Goal: Navigation & Orientation: Find specific page/section

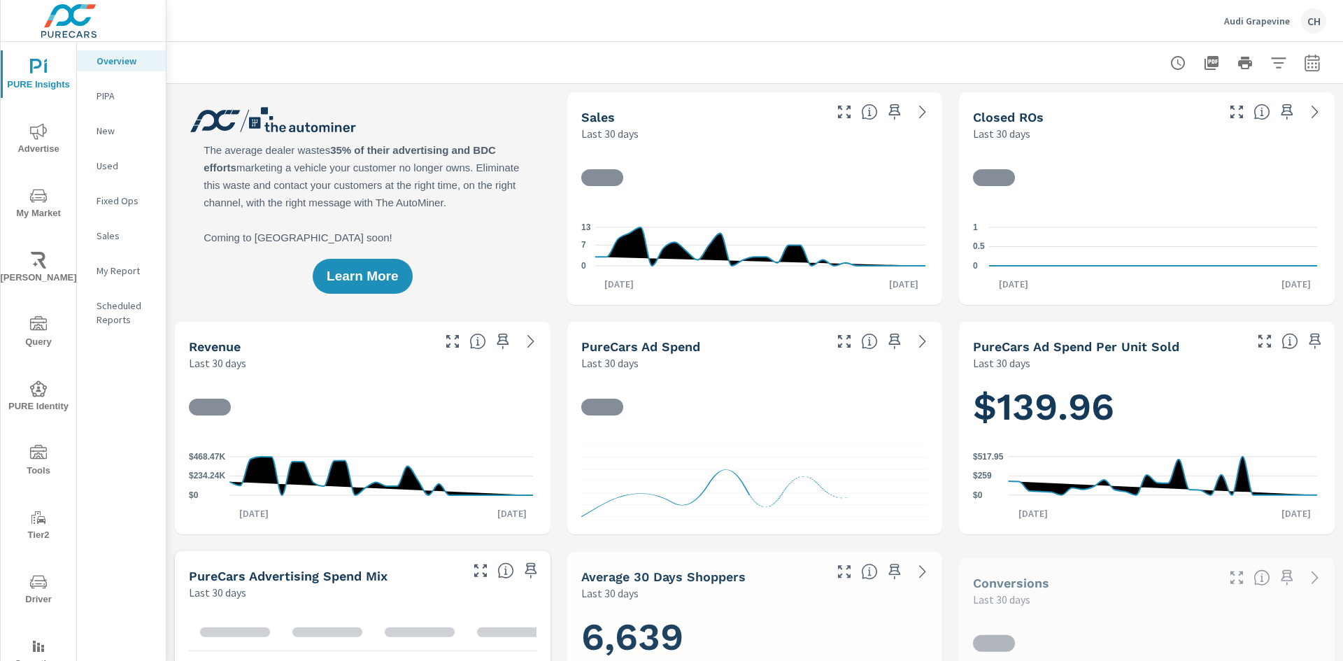
click at [1304, 22] on div "CH" at bounding box center [1313, 20] width 25 height 25
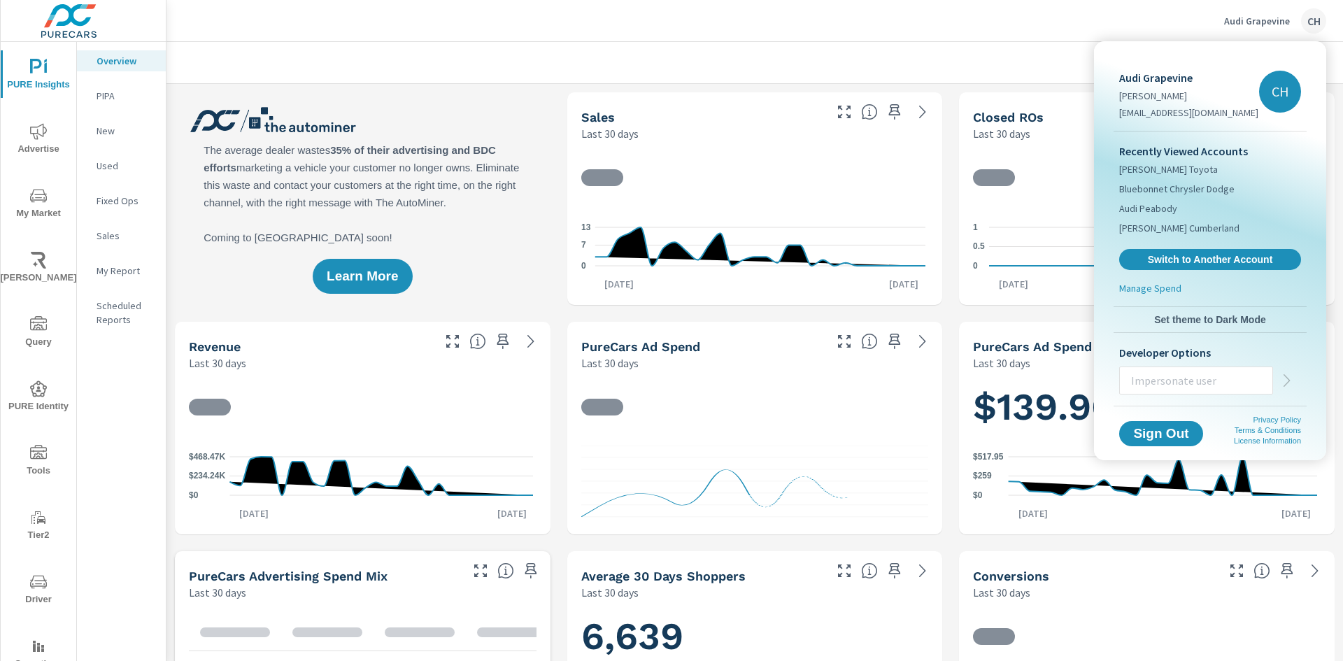
click at [1200, 264] on span "Switch to Another Account" at bounding box center [1210, 259] width 166 height 13
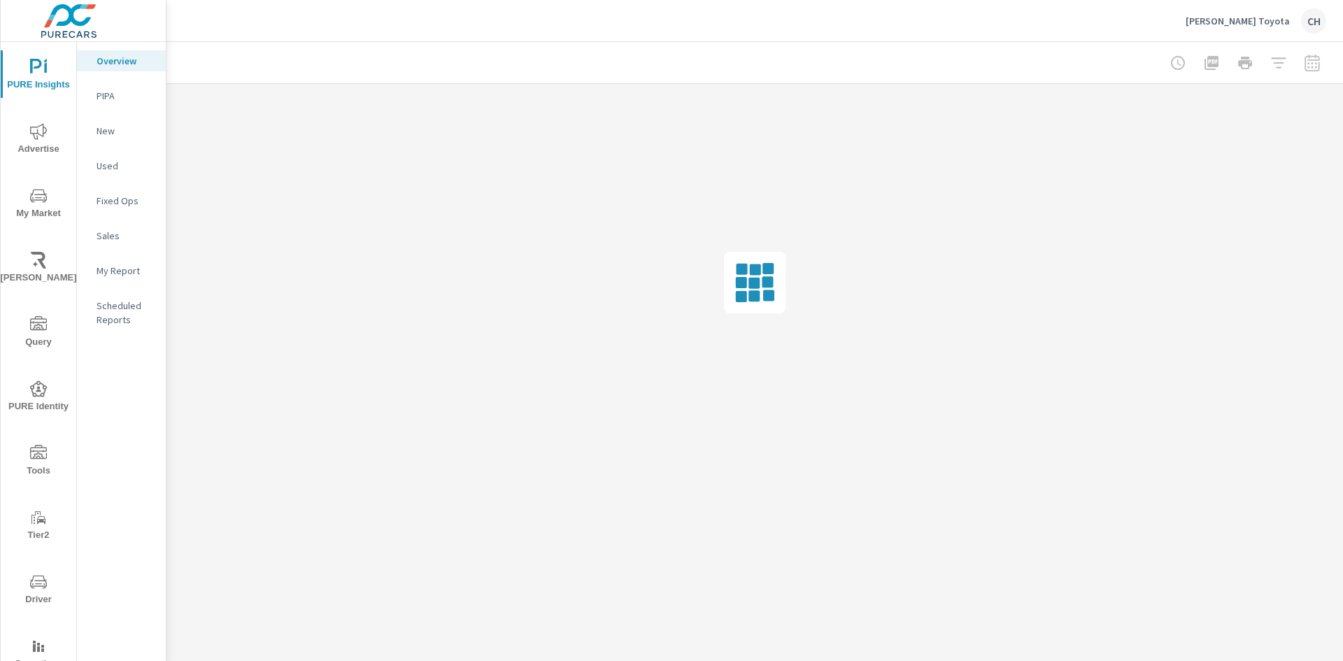
click at [37, 325] on icon "nav menu" at bounding box center [38, 323] width 17 height 14
